Goal: Navigation & Orientation: Find specific page/section

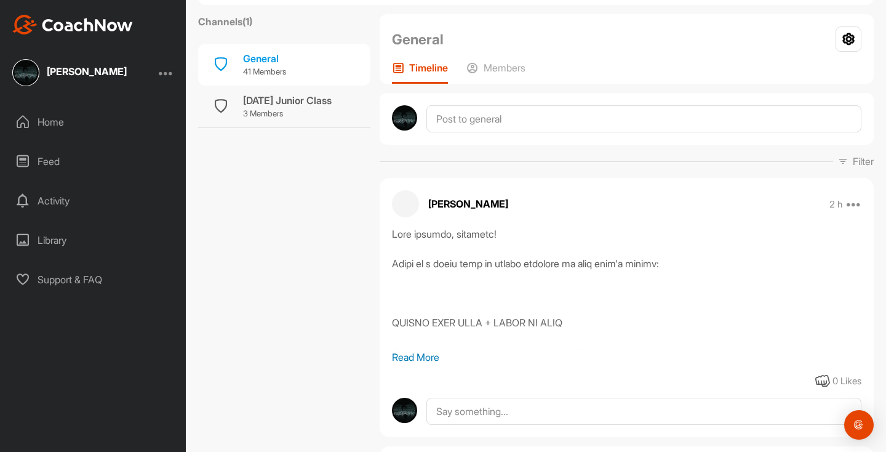
scroll to position [71, 0]
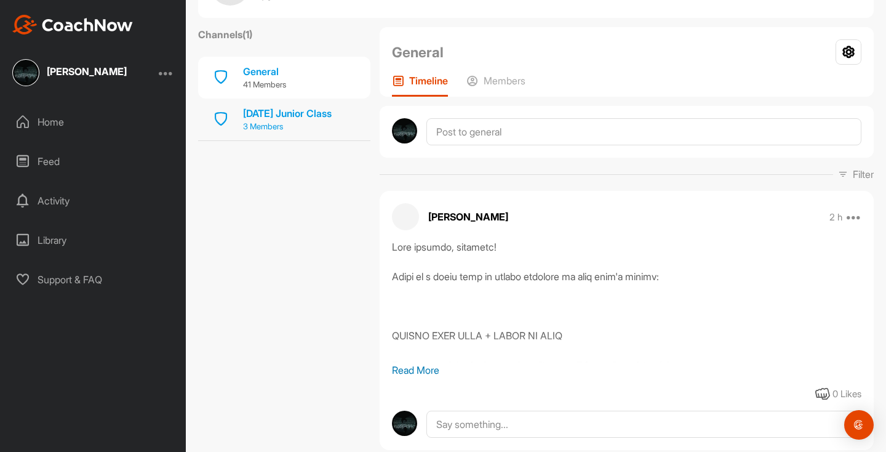
click at [320, 123] on p "3 Members" at bounding box center [287, 127] width 89 height 12
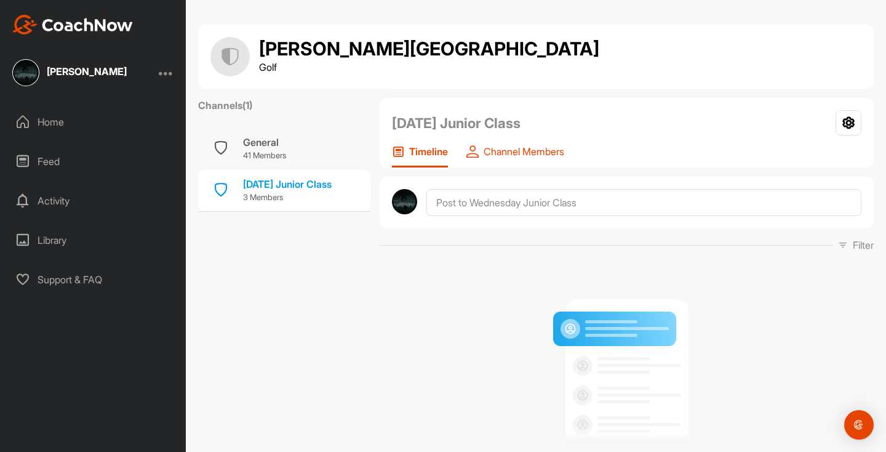
click at [525, 160] on div "Channel Members" at bounding box center [515, 156] width 98 height 22
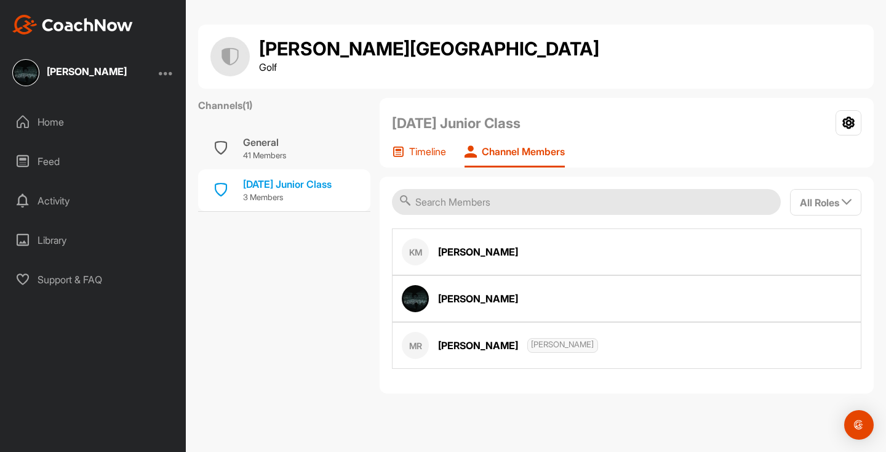
click at [431, 155] on p "Timeline" at bounding box center [427, 151] width 37 height 12
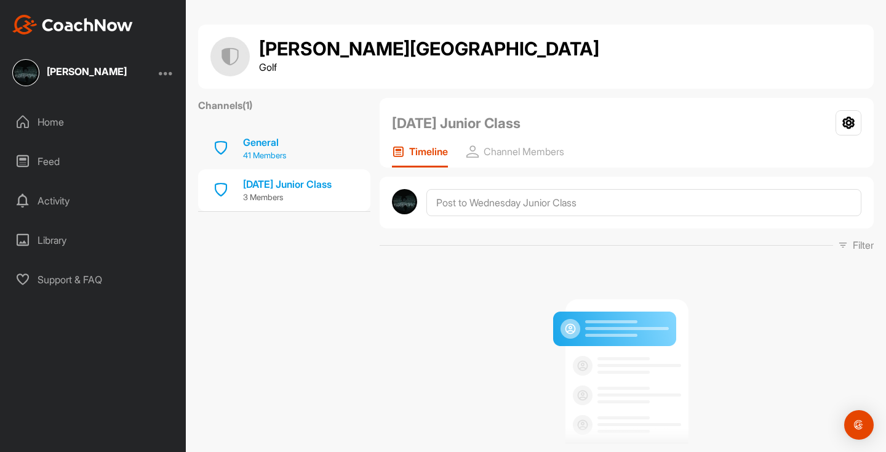
click at [268, 147] on div "General" at bounding box center [264, 142] width 43 height 15
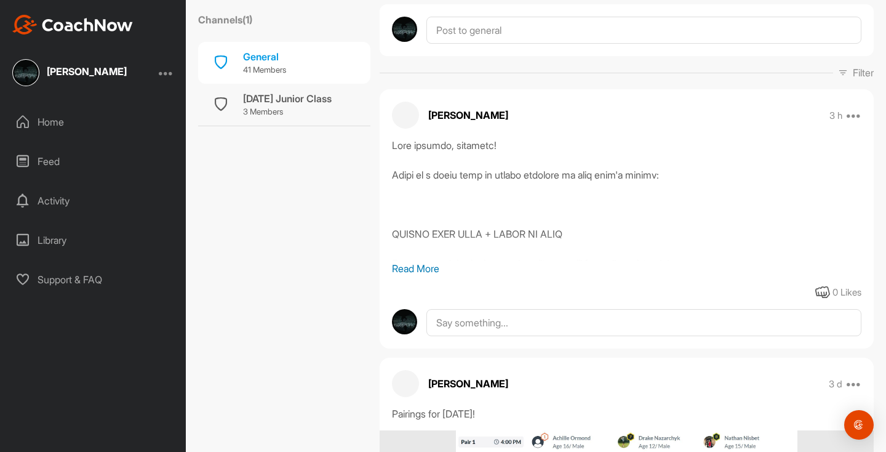
scroll to position [225, 0]
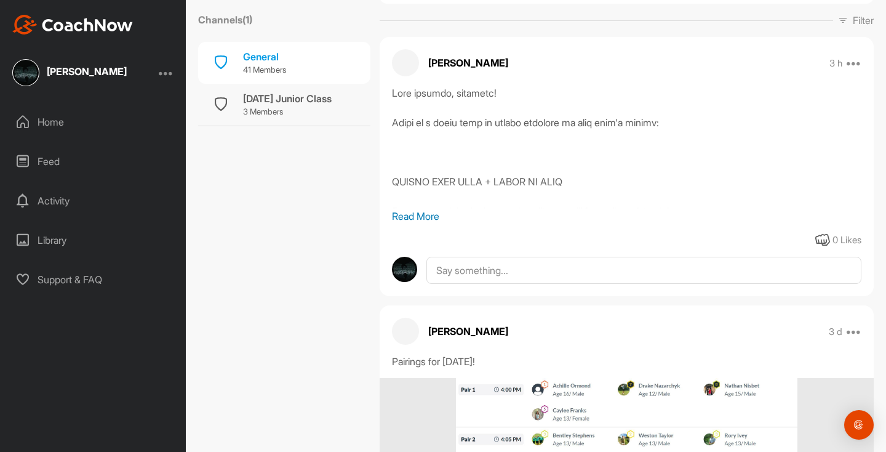
click at [424, 218] on p "Read More" at bounding box center [626, 216] width 469 height 15
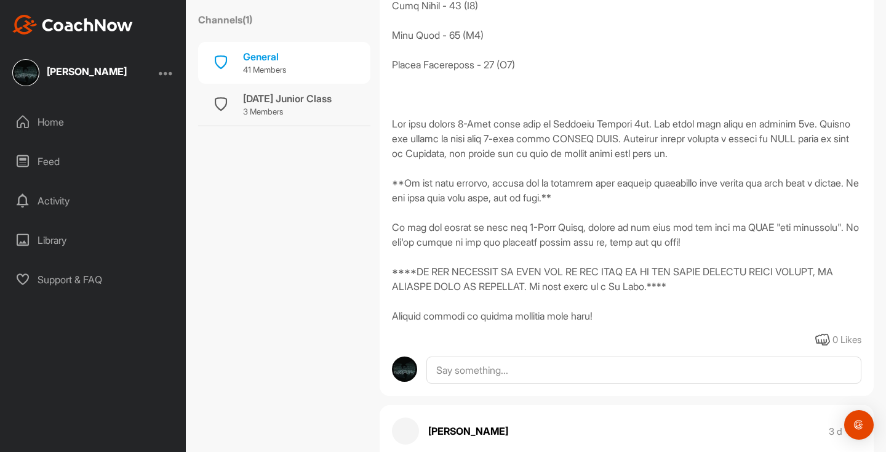
scroll to position [934, 0]
click at [262, 59] on div "General" at bounding box center [264, 56] width 43 height 15
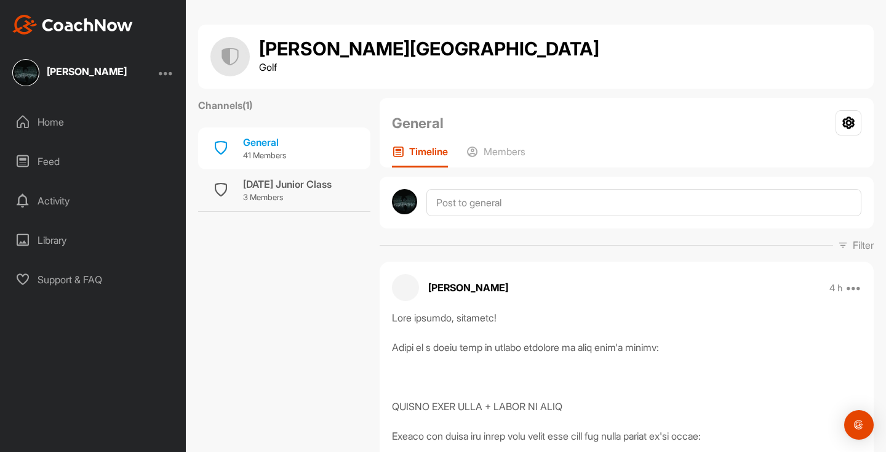
scroll to position [0, 0]
